Goal: Task Accomplishment & Management: Use online tool/utility

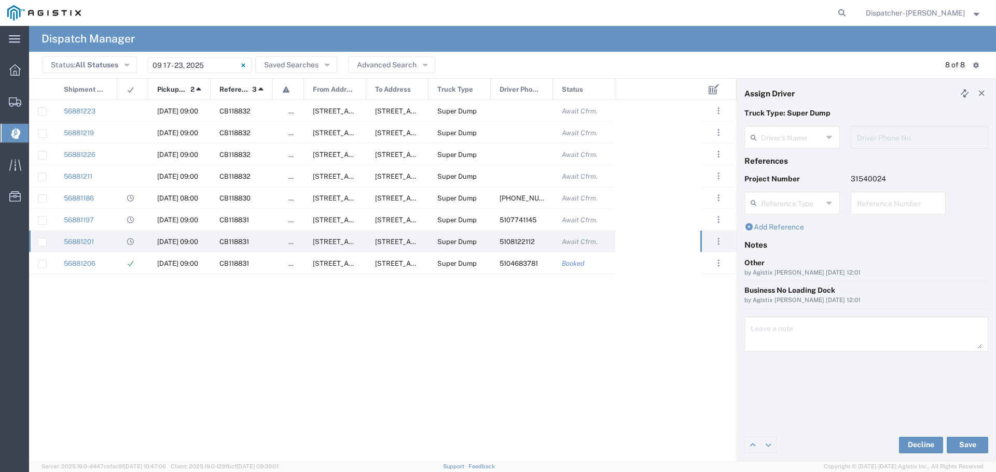
type input "Rupinder Basra"
type input "5108122112"
